Goal: Find specific page/section: Find specific page/section

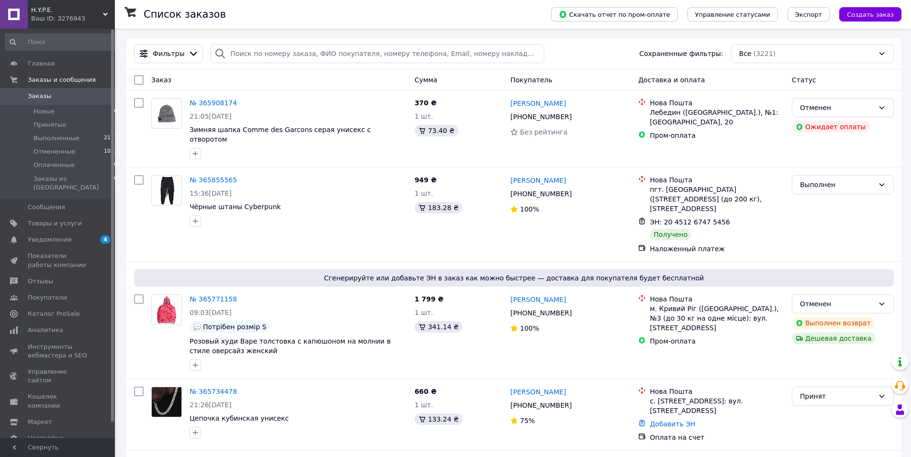
click at [101, 17] on div "Ваш ID: 3276943" at bounding box center [73, 18] width 84 height 9
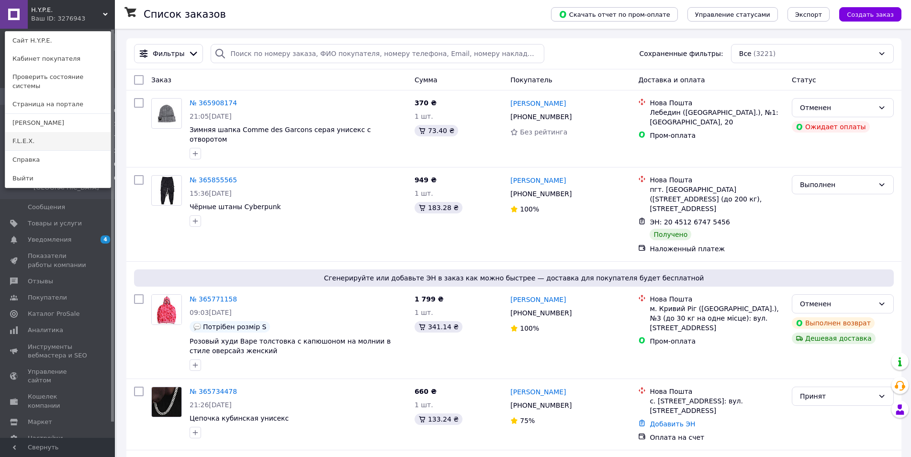
click at [77, 132] on link "F.L.E.X." at bounding box center [57, 141] width 105 height 18
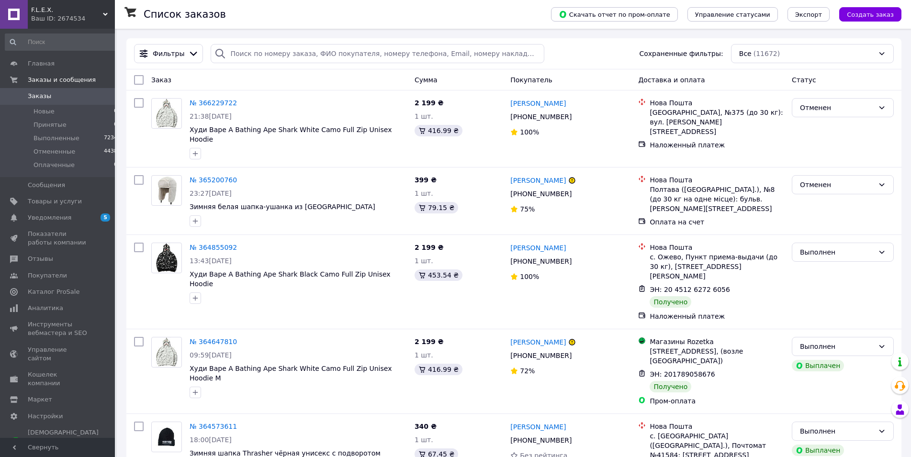
click at [63, 1] on div "F.L.E.X. Ваш ID: 2674534" at bounding box center [71, 14] width 87 height 29
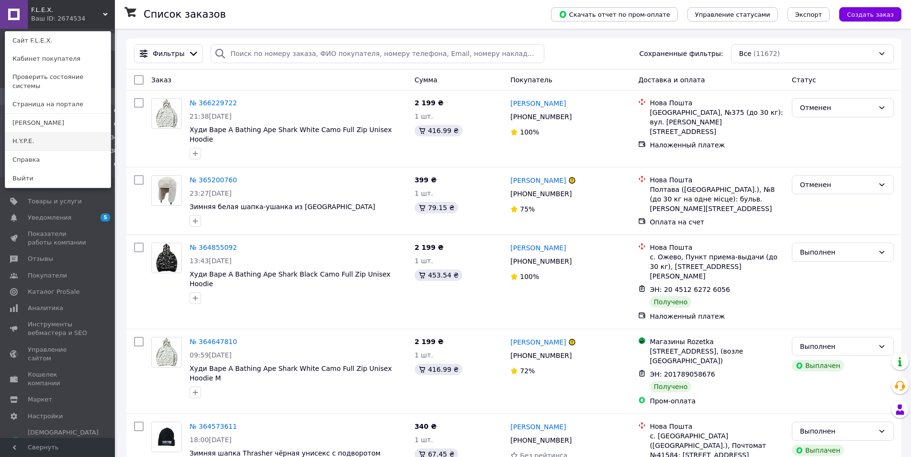
click at [45, 132] on link "H.Y.P.E." at bounding box center [57, 141] width 105 height 18
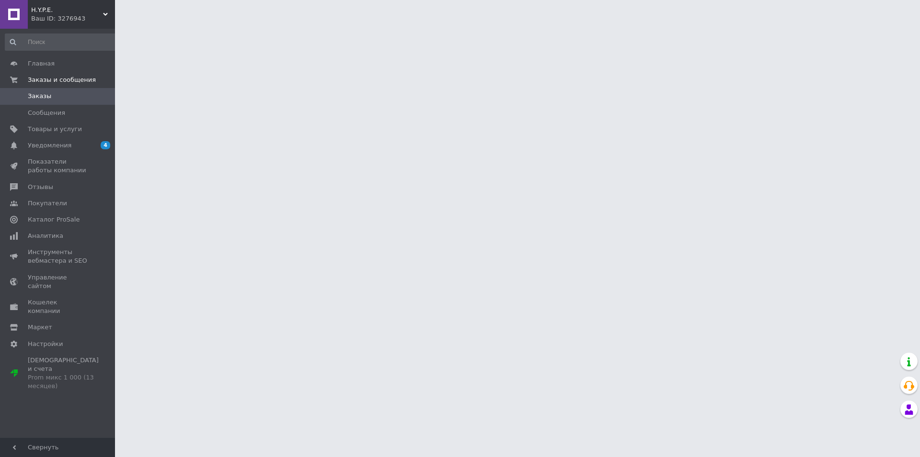
click at [107, 16] on icon at bounding box center [105, 14] width 5 height 5
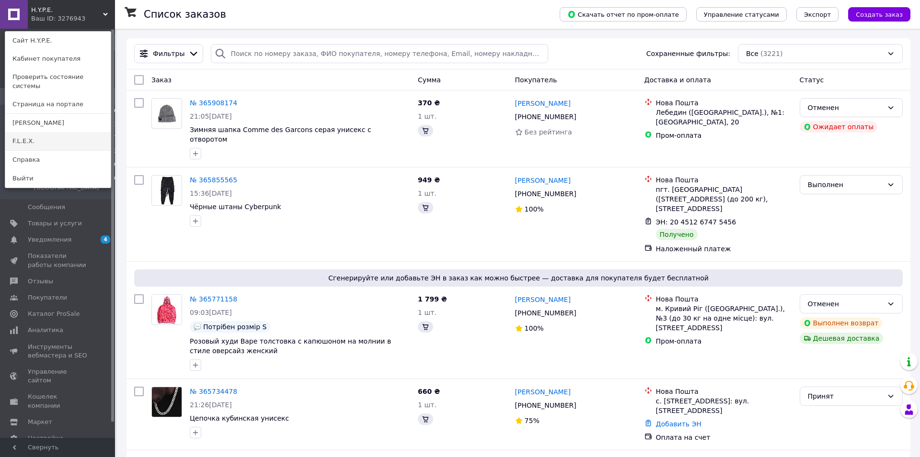
click at [65, 132] on link "F.L.E.X." at bounding box center [57, 141] width 105 height 18
